Goal: Navigation & Orientation: Go to known website

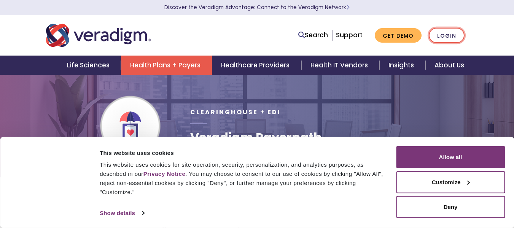
click at [445, 32] on link "Login" at bounding box center [447, 36] width 36 height 16
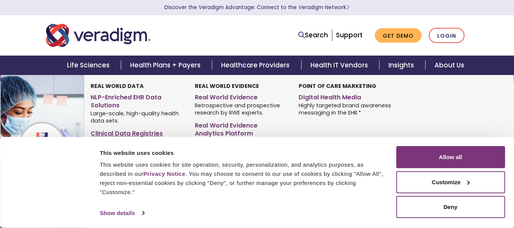
scroll to position [38, 0]
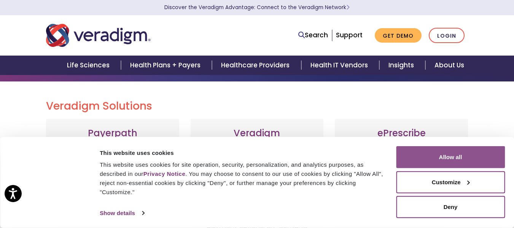
click at [454, 158] on button "Allow all" at bounding box center [450, 157] width 109 height 22
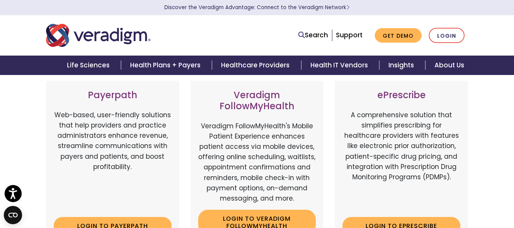
scroll to position [190, 0]
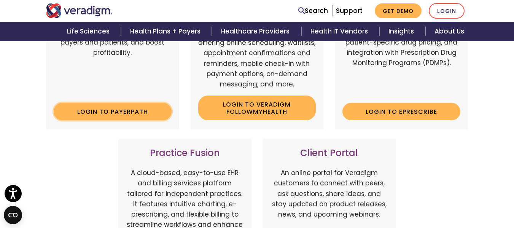
click at [127, 114] on link "Login to Payerpath" at bounding box center [113, 111] width 118 height 17
